Goal: Complete application form

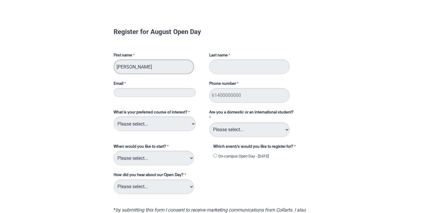
type input "[PERSON_NAME]"
type input "[PERSON_NAME][EMAIL_ADDRESS][DOMAIN_NAME]"
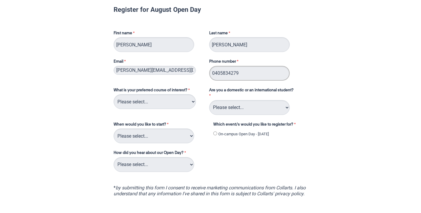
scroll to position [23, 0]
type input "0405834279"
select select "tfa_111"
select select "tfa_234"
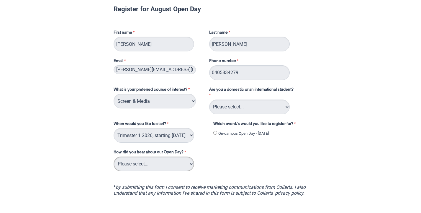
select select "tfa_140"
select select "tfa_126"
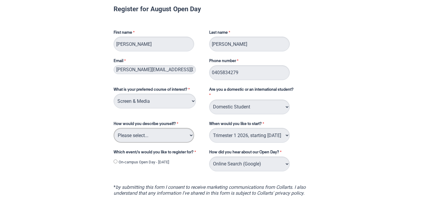
select select "tfa_78"
click at [154, 165] on label "On-campus Open Day - [DATE]" at bounding box center [144, 162] width 50 height 6
click at [117, 163] on input "On-campus Open Day - [DATE]" at bounding box center [116, 161] width 4 height 4
radio input "true"
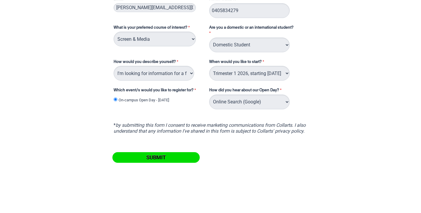
scroll to position [86, 0]
click at [154, 157] on input "Submit" at bounding box center [155, 157] width 87 height 11
